Goal: Check status: Check status

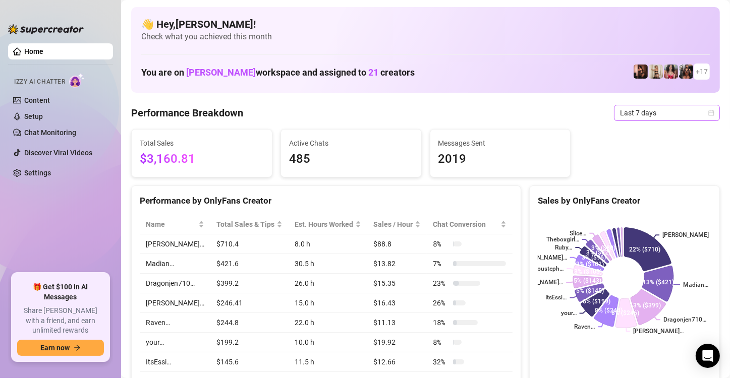
click at [708, 115] on icon "calendar" at bounding box center [711, 113] width 6 height 6
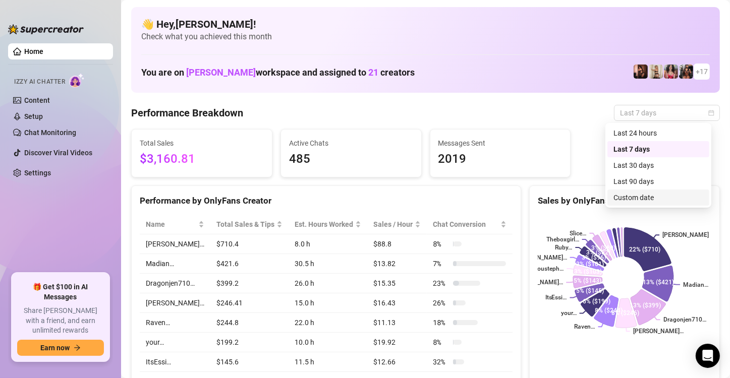
click at [635, 196] on div "Custom date" at bounding box center [658, 197] width 90 height 11
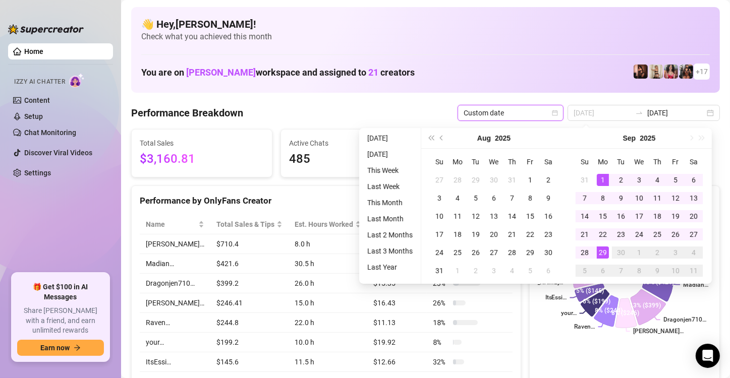
click at [602, 174] on div "1" at bounding box center [603, 180] width 12 height 12
click at [603, 250] on div "29" at bounding box center [603, 253] width 12 height 12
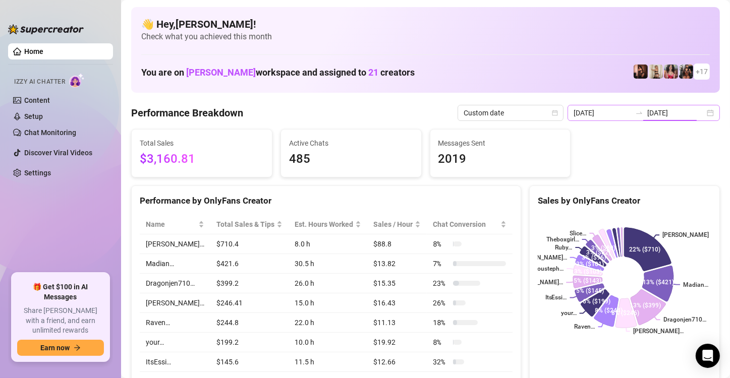
click at [705, 115] on div "[DATE] [DATE]" at bounding box center [643, 113] width 152 height 16
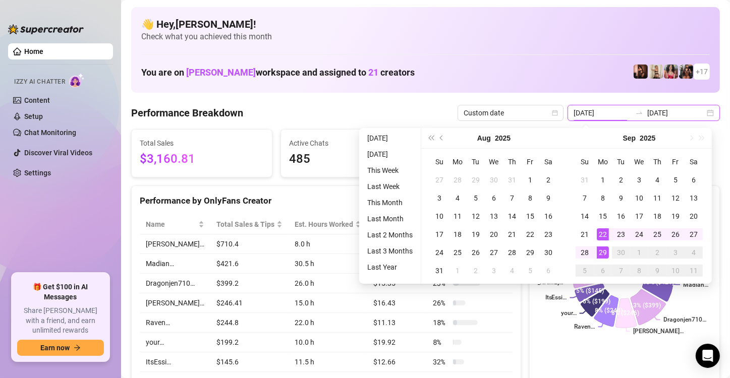
type input "[DATE]"
click at [602, 252] on div "29" at bounding box center [603, 253] width 12 height 12
click at [602, 252] on icon at bounding box center [602, 248] width 19 height 26
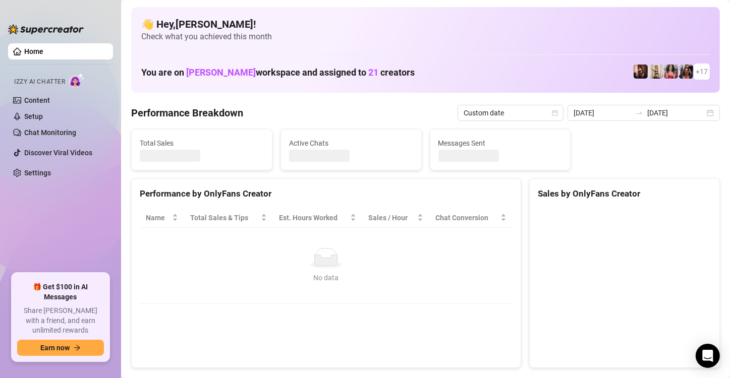
type input "[DATE]"
